Goal: Navigation & Orientation: Find specific page/section

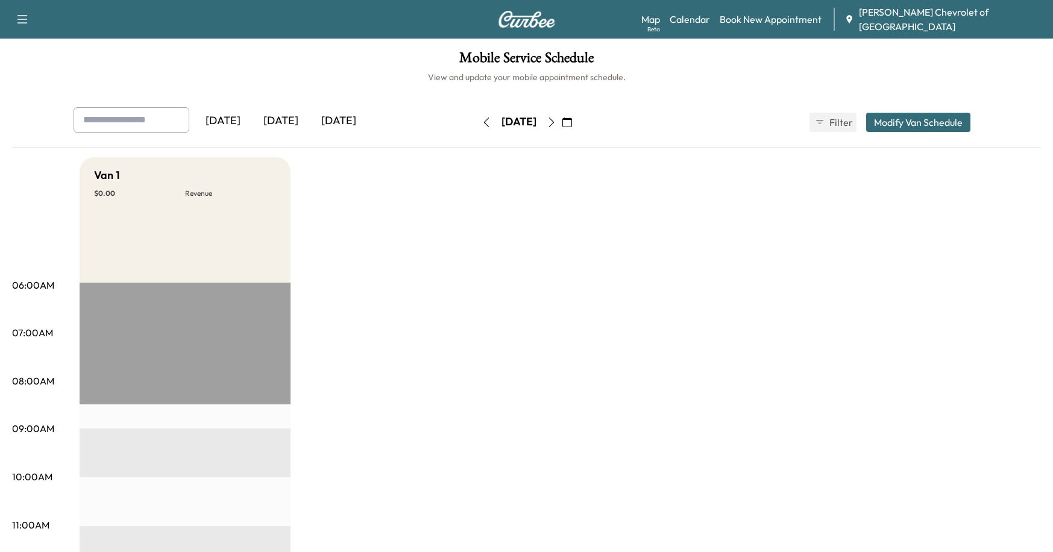
click at [572, 121] on icon "button" at bounding box center [568, 123] width 10 height 10
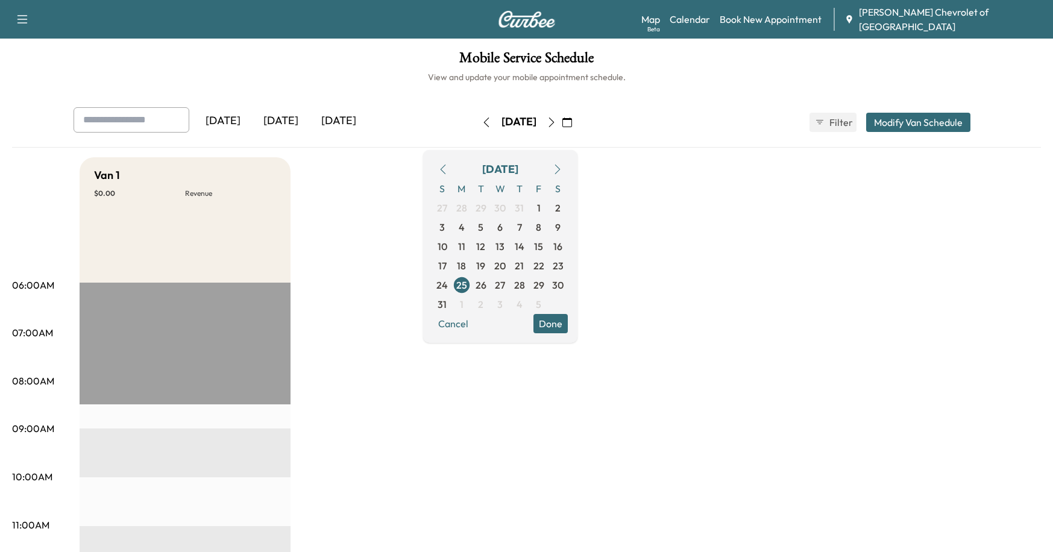
click at [563, 170] on icon "button" at bounding box center [558, 170] width 10 height 10
click at [557, 120] on icon "button" at bounding box center [552, 123] width 10 height 10
click at [562, 116] on button "button" at bounding box center [551, 122] width 20 height 19
click at [554, 119] on icon "button" at bounding box center [551, 123] width 5 height 10
click at [562, 122] on button "button" at bounding box center [551, 122] width 20 height 19
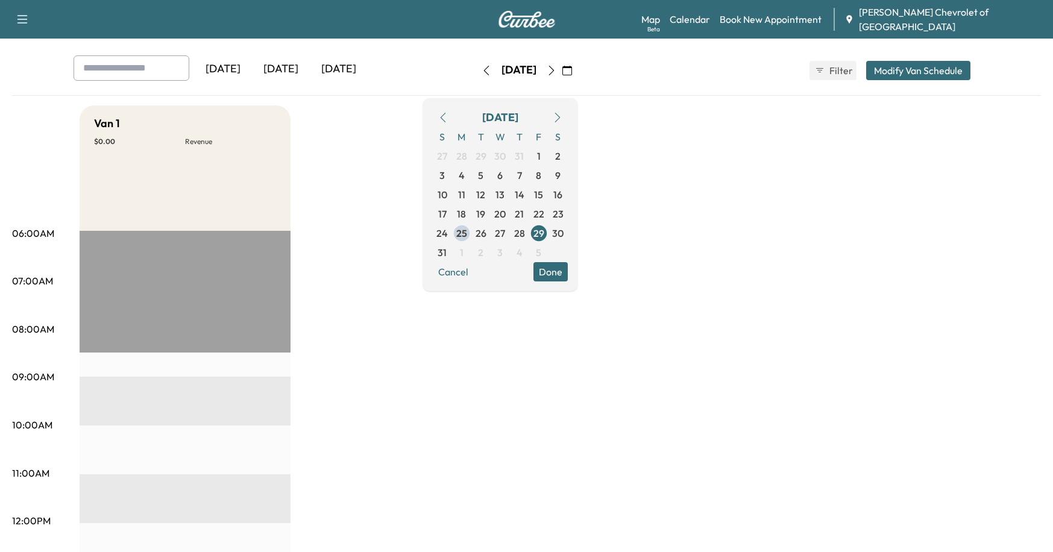
scroll to position [39, 0]
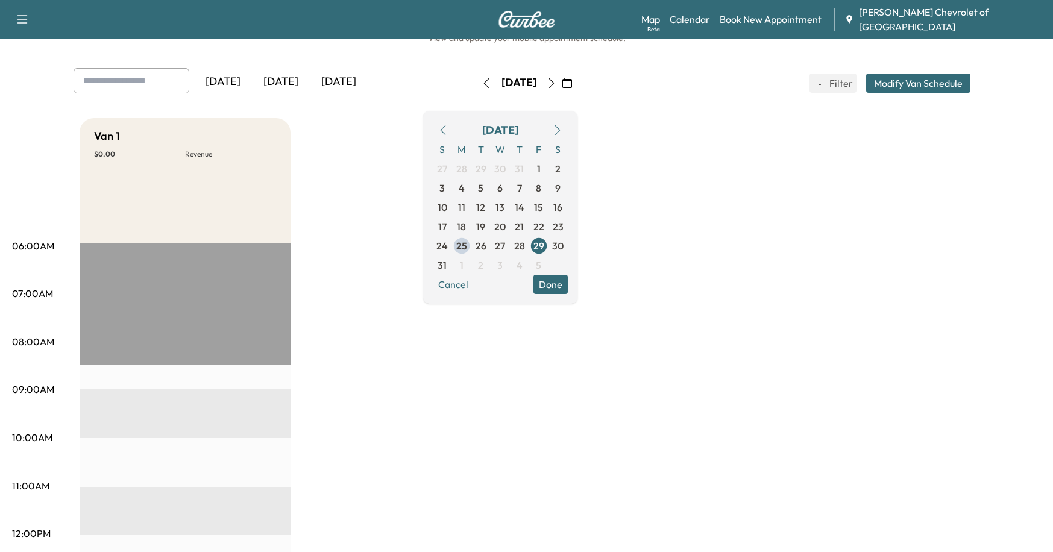
click at [562, 89] on button "button" at bounding box center [551, 83] width 20 height 19
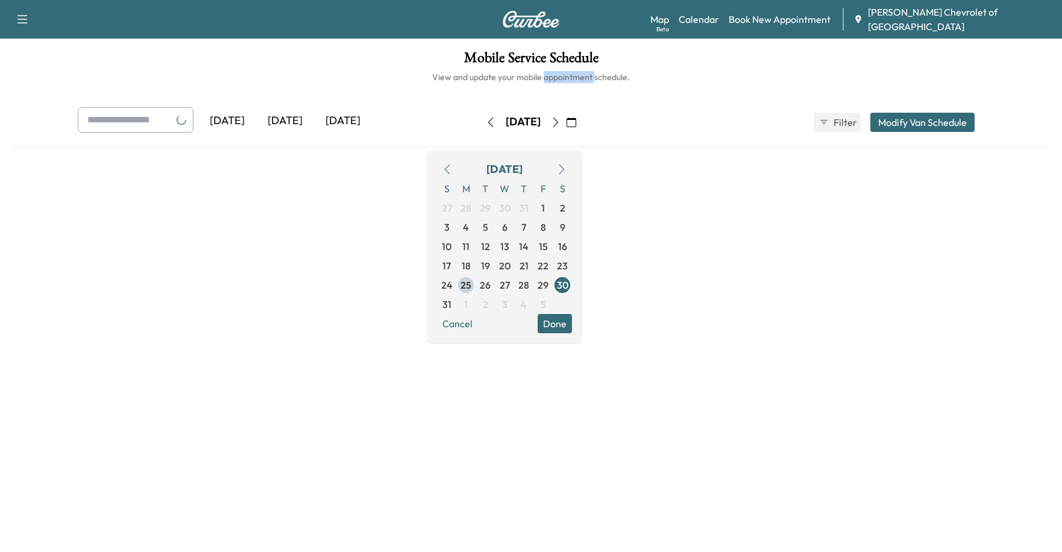
click at [574, 88] on div "Mobile Service Schedule View and update your mobile appointment schedule. [DATE…" at bounding box center [531, 242] width 1062 height 407
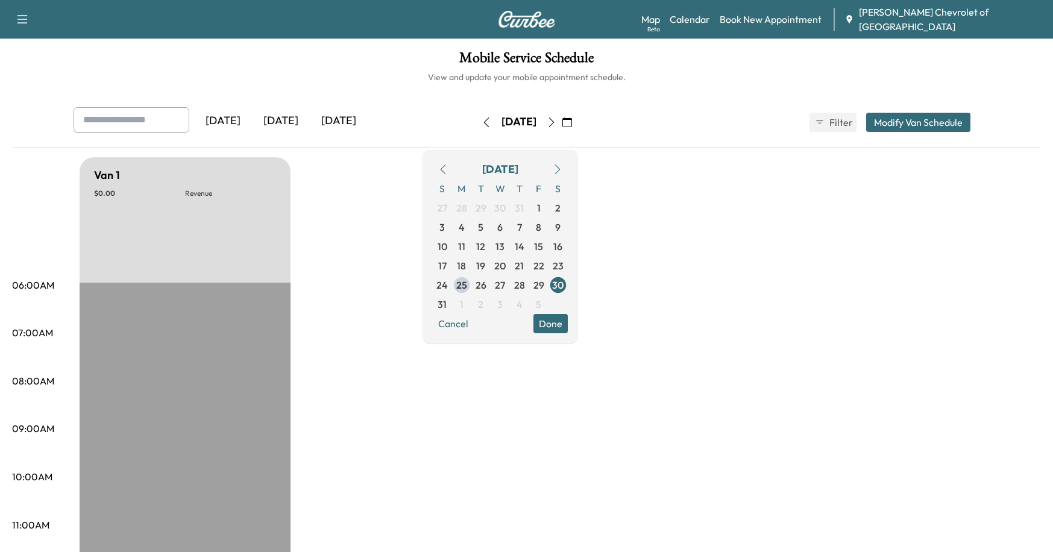
drag, startPoint x: 574, startPoint y: 88, endPoint x: 573, endPoint y: 113, distance: 24.7
click at [562, 113] on div "[DATE]" at bounding box center [519, 122] width 86 height 19
click at [557, 119] on icon "button" at bounding box center [552, 123] width 10 height 10
click at [557, 123] on icon "button" at bounding box center [552, 123] width 10 height 10
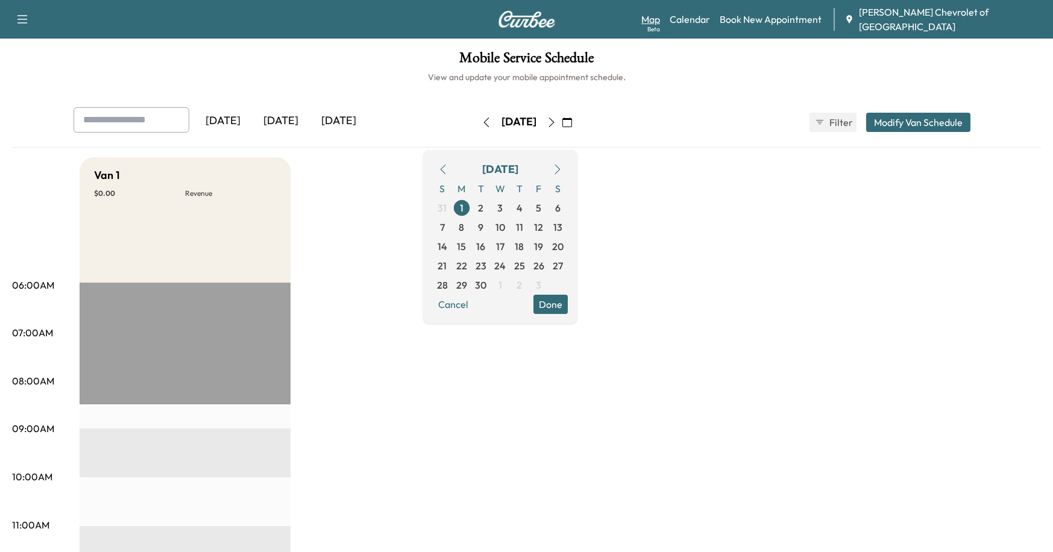
click at [660, 22] on link "Map Beta" at bounding box center [651, 19] width 19 height 14
